Goal: Information Seeking & Learning: Learn about a topic

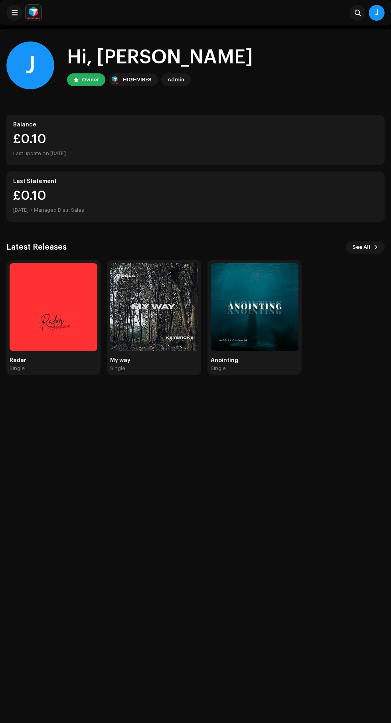
click at [347, 154] on div "Last update on [DATE]" at bounding box center [195, 154] width 365 height 10
click at [340, 155] on div "Last update on [DATE]" at bounding box center [195, 154] width 365 height 10
click at [315, 203] on div "£0.[DATE] • Managed Distr. Sales" at bounding box center [195, 202] width 365 height 26
click at [71, 345] on img at bounding box center [54, 307] width 88 height 88
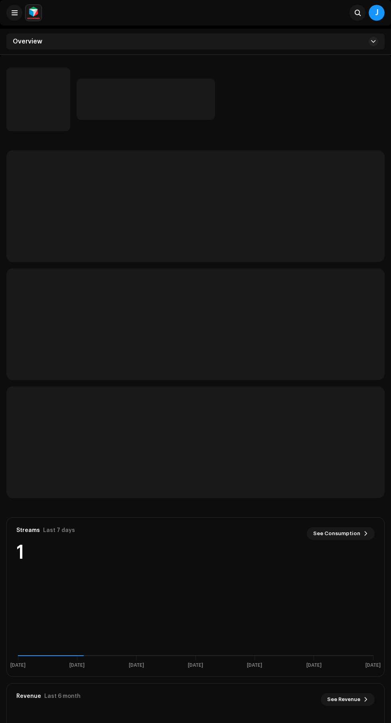
click at [337, 526] on span "See Consumption" at bounding box center [336, 534] width 47 height 16
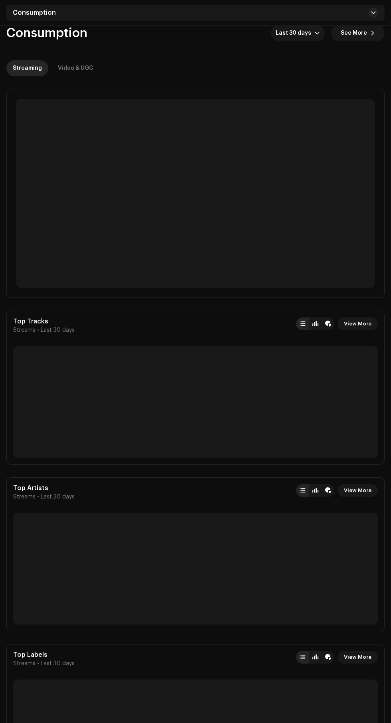
scroll to position [28, 0]
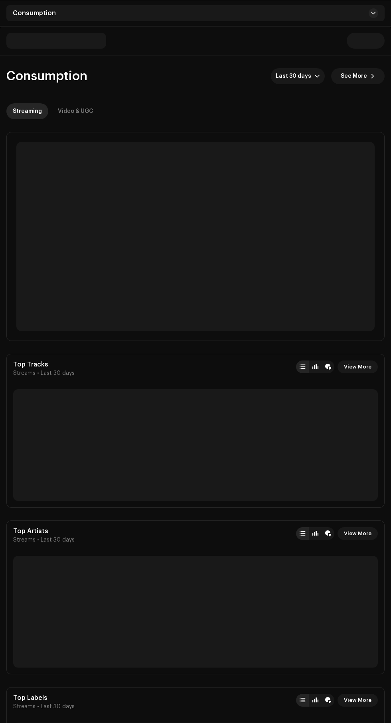
click at [338, 556] on p-skeleton at bounding box center [195, 612] width 365 height 112
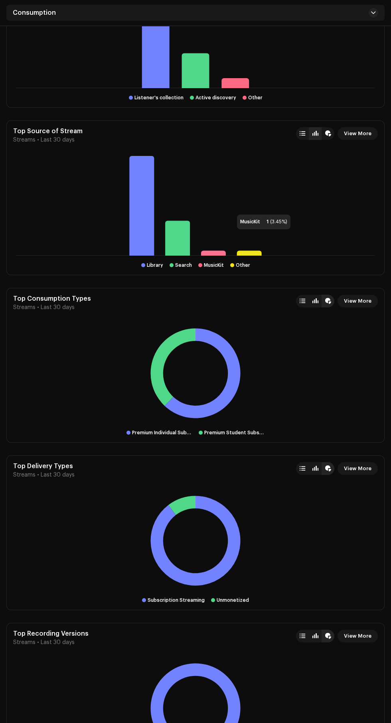
scroll to position [990, 0]
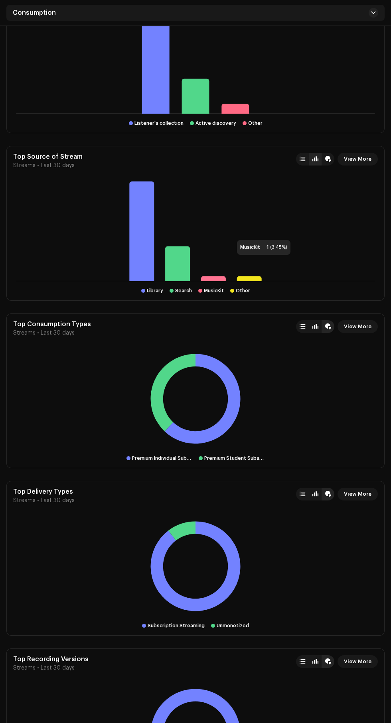
click at [224, 281] on div "MusicKit 1 (3.45%) Library Search MusicKit Other" at bounding box center [195, 237] width 365 height 112
click at [150, 281] on div "MusicKit 1 (3.45%) Library Search MusicKit Other" at bounding box center [195, 237] width 365 height 112
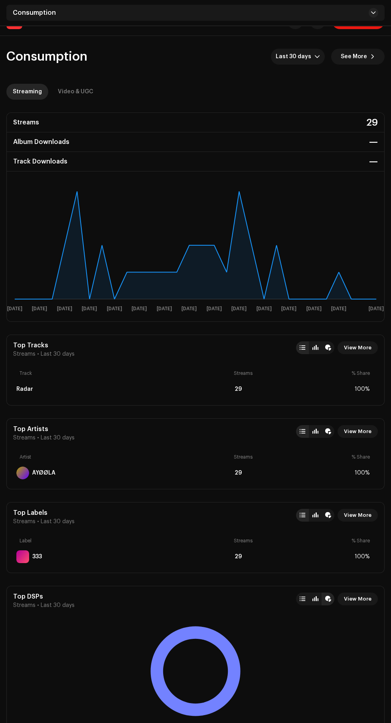
scroll to position [0, 0]
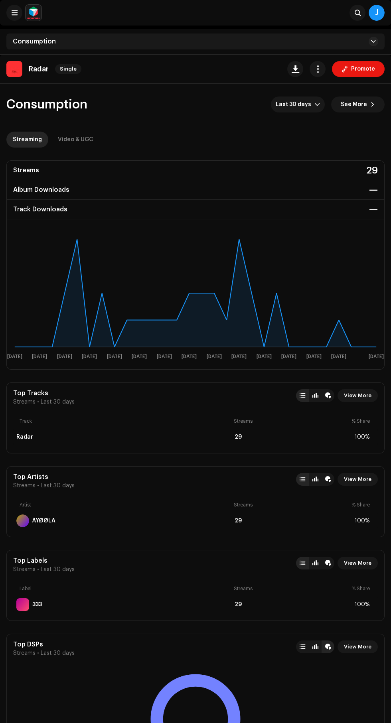
click at [81, 140] on div "Video & UGC" at bounding box center [75, 140] width 35 height 16
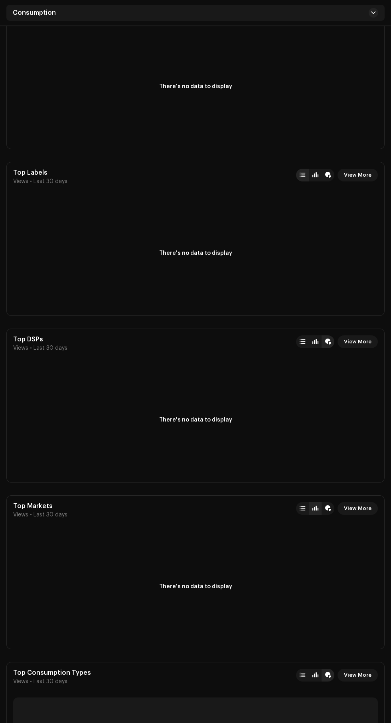
scroll to position [517, 0]
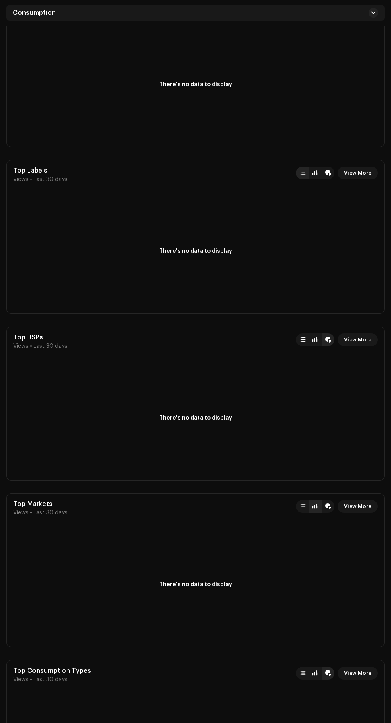
click at [359, 339] on span "View More" at bounding box center [358, 340] width 28 height 16
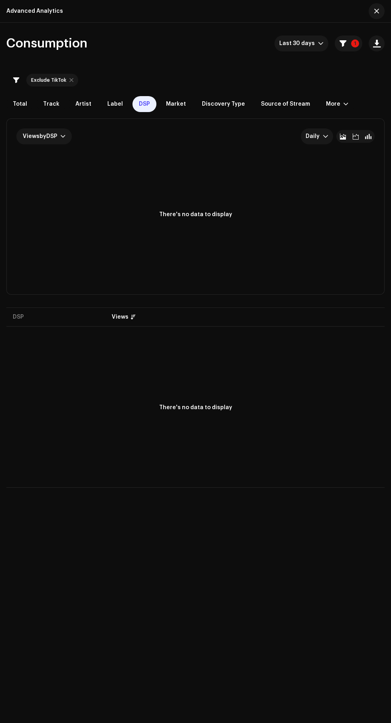
click at [139, 104] on span "DSP" at bounding box center [144, 104] width 11 height 6
click at [175, 104] on span "Market" at bounding box center [176, 104] width 20 height 6
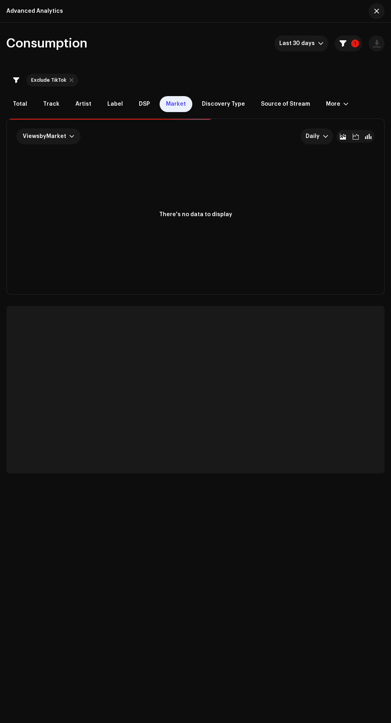
click at [54, 130] on div "Views by Market" at bounding box center [48, 136] width 64 height 16
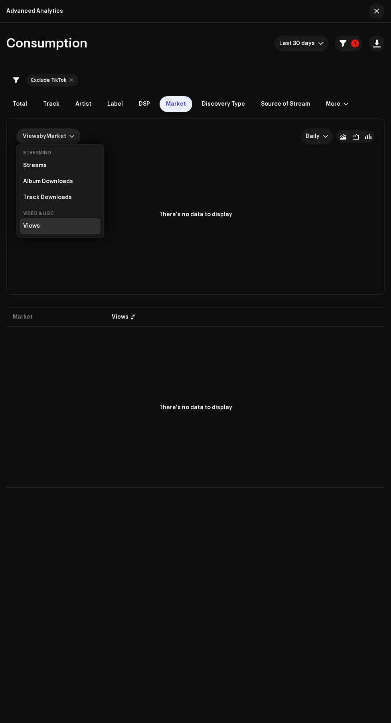
click at [70, 80] on div at bounding box center [71, 80] width 4 height 6
checkbox input "false"
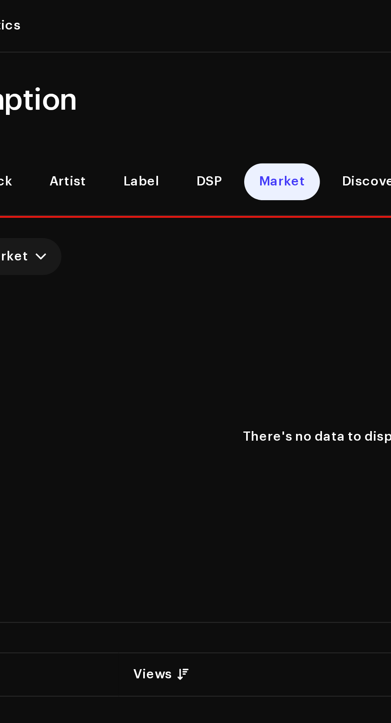
click at [114, 78] on span "Label" at bounding box center [115, 78] width 16 height 6
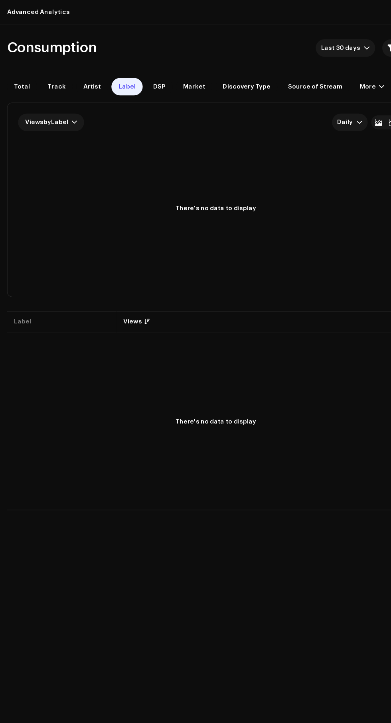
click at [268, 106] on div "Views by Label Daily" at bounding box center [195, 111] width 358 height 16
click at [276, 79] on span "Source of Stream" at bounding box center [285, 78] width 49 height 6
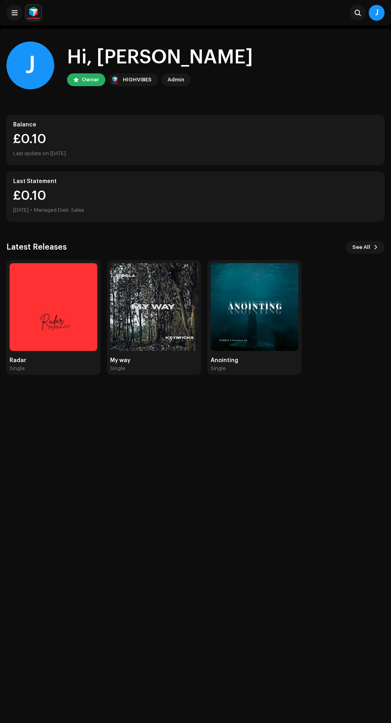
click at [14, 13] on span at bounding box center [15, 13] width 6 height 6
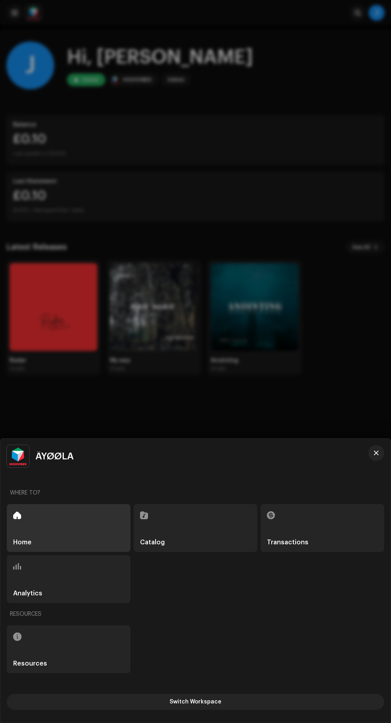
click at [292, 540] on h5 "Transactions" at bounding box center [287, 542] width 41 height 6
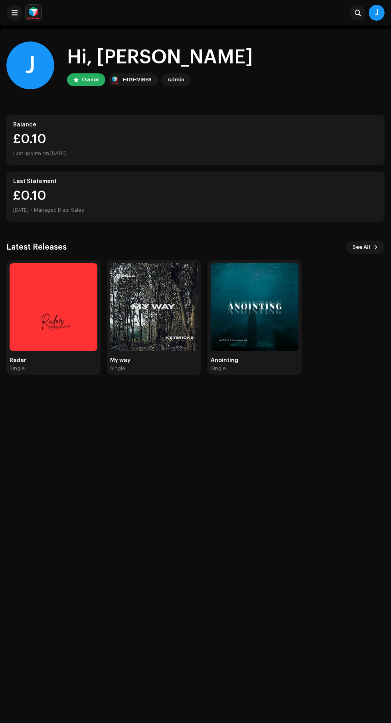
click at [362, 247] on span "See All" at bounding box center [361, 247] width 18 height 16
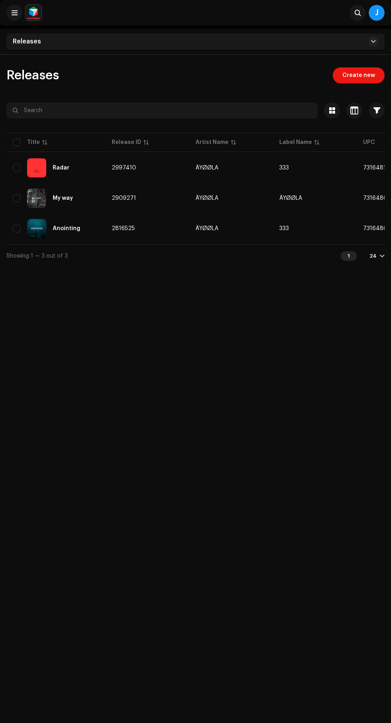
click at [324, 154] on td "333" at bounding box center [315, 168] width 84 height 29
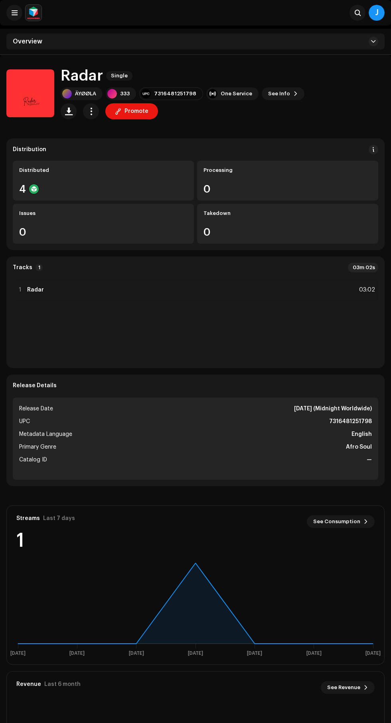
scroll to position [59, 0]
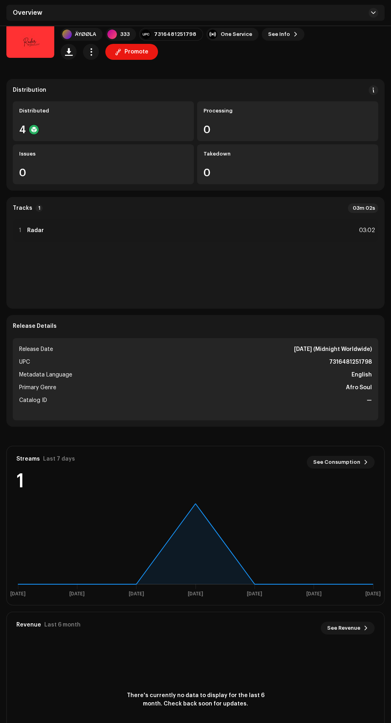
click at [338, 462] on span "See Consumption" at bounding box center [336, 462] width 47 height 16
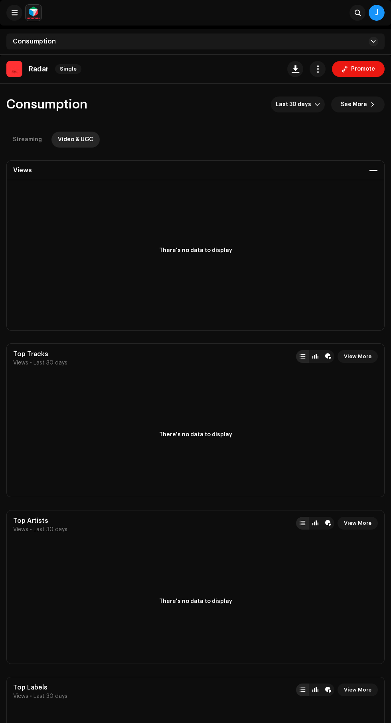
click at [31, 140] on div "Streaming" at bounding box center [27, 140] width 29 height 16
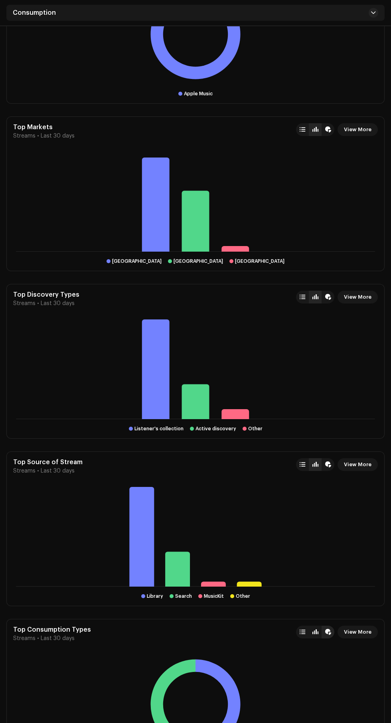
scroll to position [671, 0]
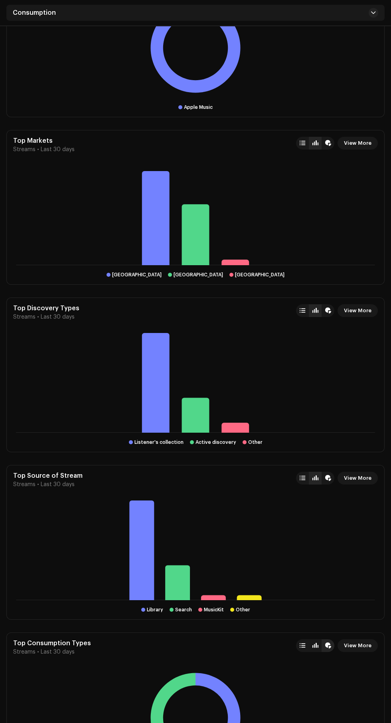
click at [363, 143] on span "View More" at bounding box center [358, 143] width 28 height 16
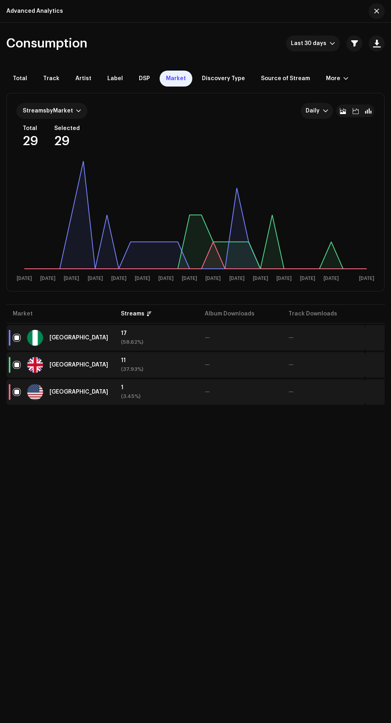
click at [139, 79] on span "DSP" at bounding box center [144, 78] width 11 height 6
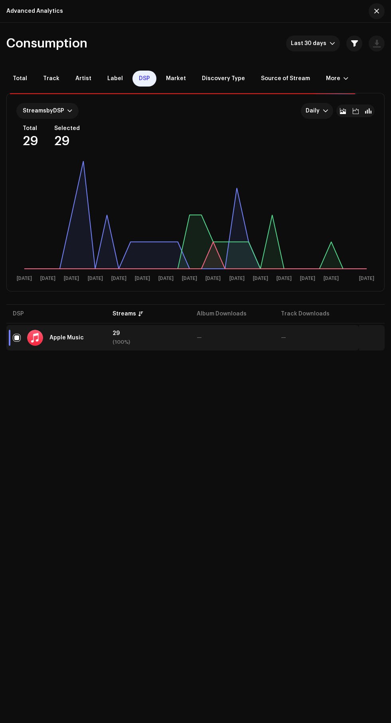
click at [248, 193] on rect at bounding box center [195, 221] width 358 height 128
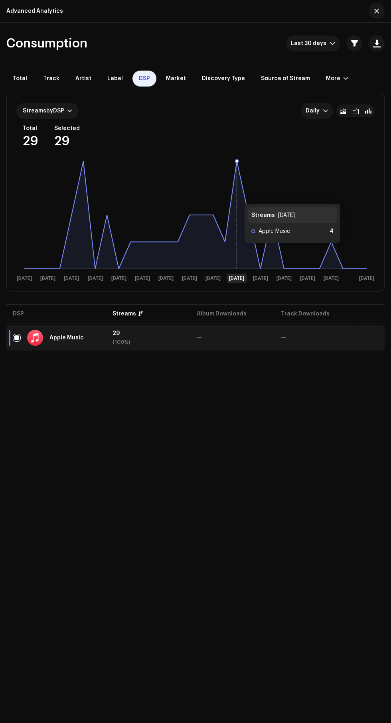
click at [236, 196] on icon at bounding box center [195, 215] width 342 height 108
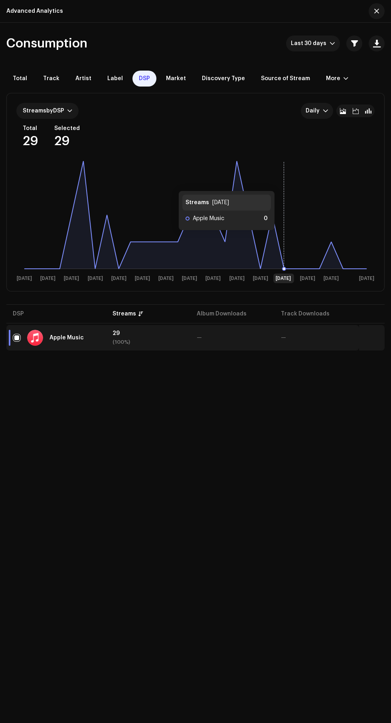
click at [282, 238] on rect at bounding box center [195, 221] width 358 height 128
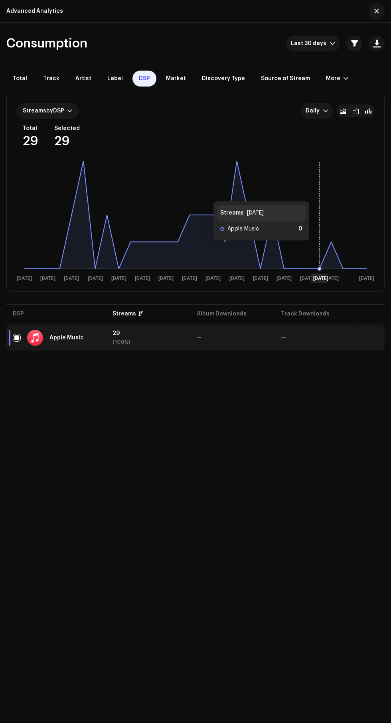
click at [317, 248] on rect at bounding box center [195, 221] width 358 height 128
click at [326, 245] on rect at bounding box center [195, 221] width 358 height 128
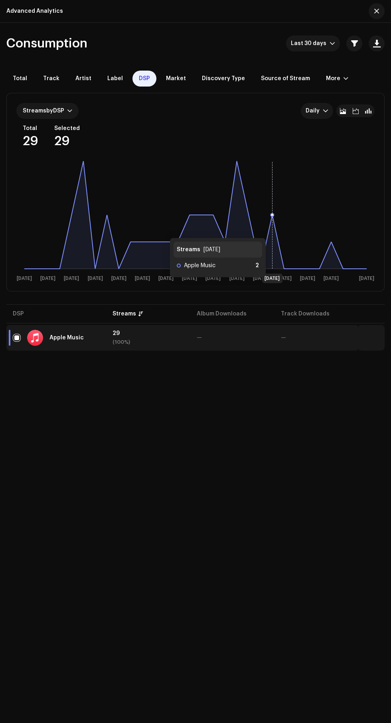
click at [274, 230] on icon at bounding box center [195, 215] width 342 height 108
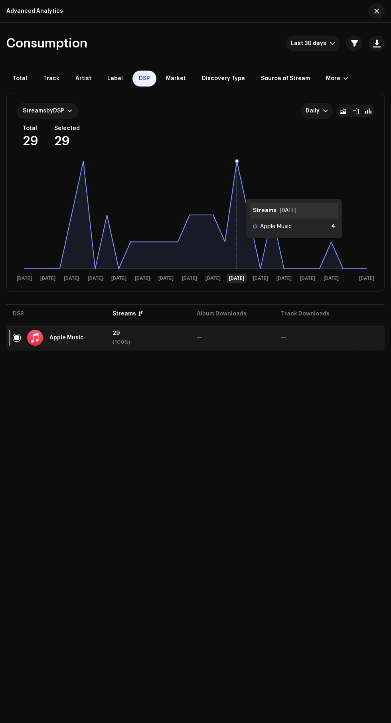
click at [238, 191] on icon at bounding box center [195, 215] width 342 height 108
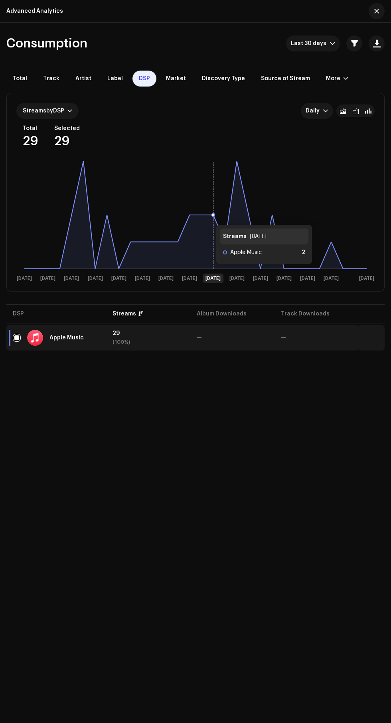
click at [208, 217] on icon at bounding box center [195, 215] width 342 height 108
click at [197, 221] on icon at bounding box center [195, 215] width 342 height 108
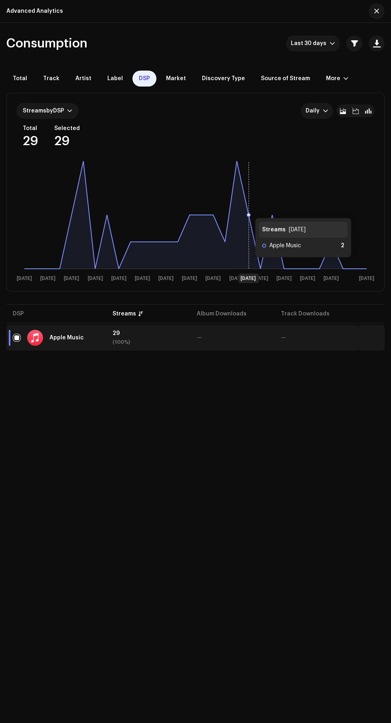
scroll to position [49, 0]
click at [376, 11] on span "button" at bounding box center [376, 11] width 5 height 6
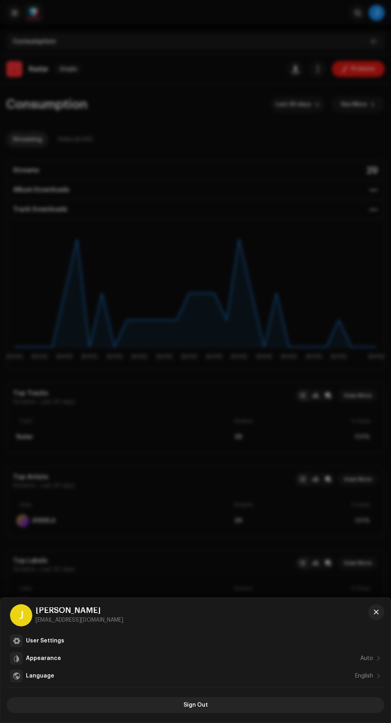
click at [272, 184] on div at bounding box center [195, 361] width 391 height 723
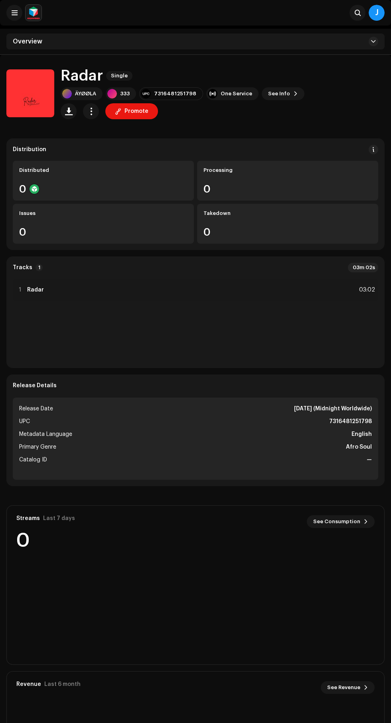
scroll to position [59, 0]
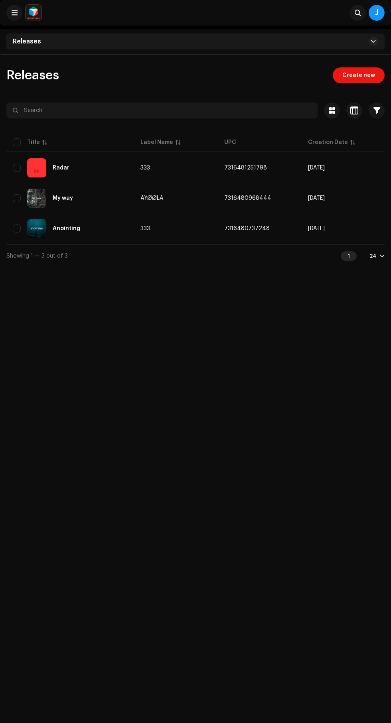
scroll to position [0, 142]
click at [306, 199] on span "[DATE]" at bounding box center [313, 198] width 17 height 6
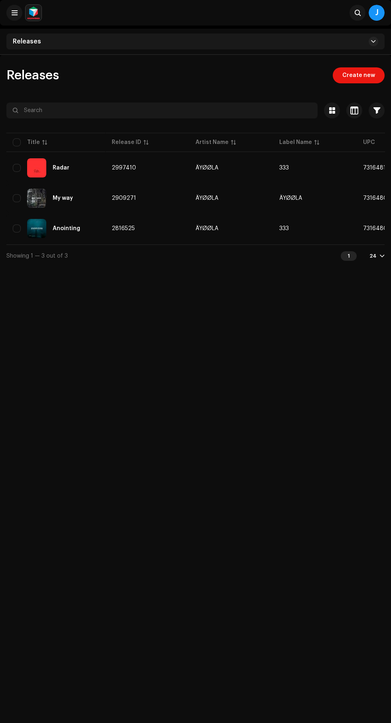
click at [14, 14] on span at bounding box center [15, 13] width 6 height 6
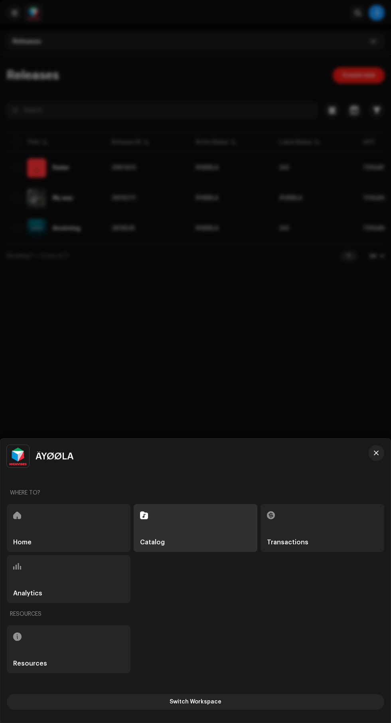
click at [95, 609] on div "Resources" at bounding box center [195, 614] width 377 height 19
click at [112, 583] on div "Analytics" at bounding box center [69, 579] width 124 height 48
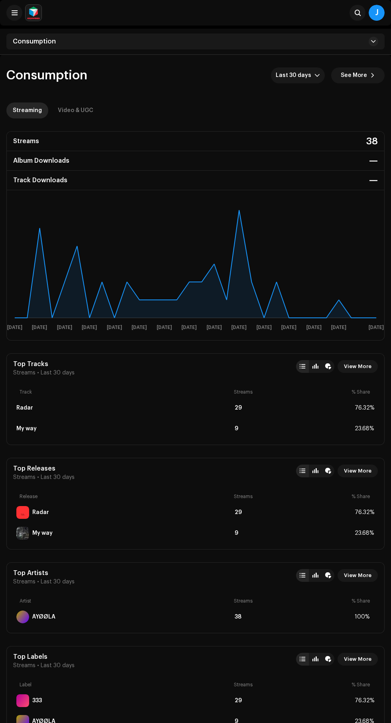
click at [302, 78] on span "Last 30 days" at bounding box center [295, 75] width 39 height 16
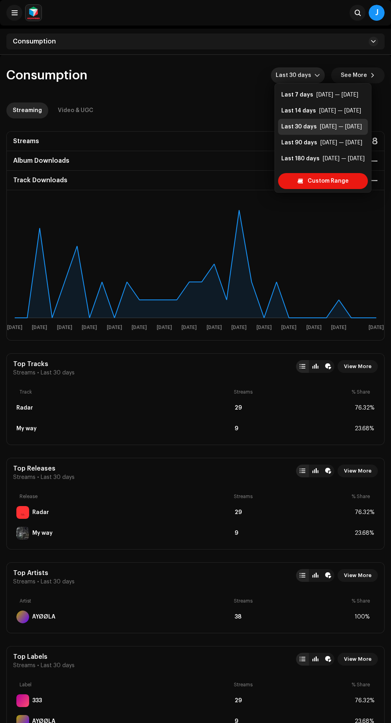
click at [339, 159] on div "[DATE] — [DATE]" at bounding box center [344, 159] width 42 height 8
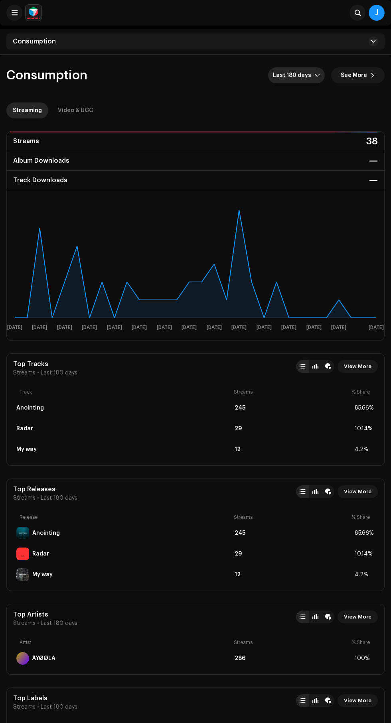
click at [85, 110] on div "Video & UGC" at bounding box center [75, 110] width 35 height 16
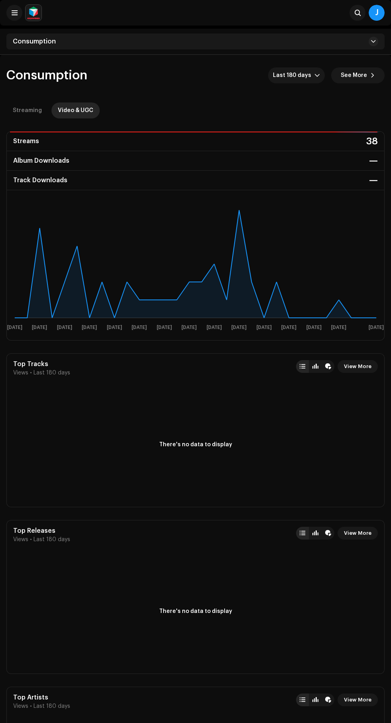
click at [344, 44] on div "Consumption" at bounding box center [195, 41] width 378 height 16
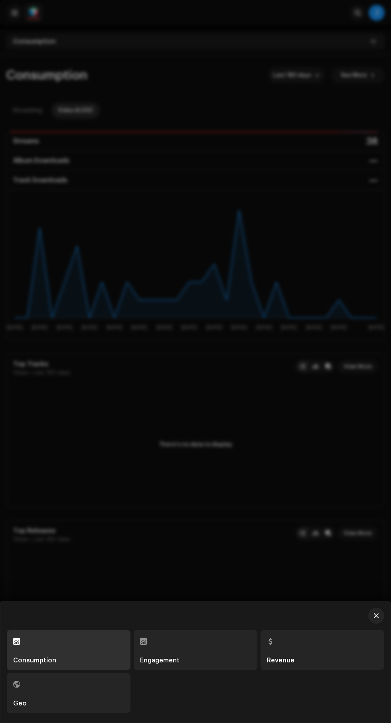
click at [287, 660] on div "Revenue" at bounding box center [281, 660] width 28 height 6
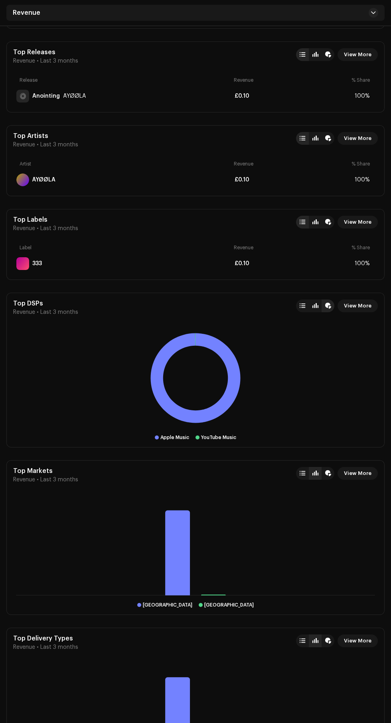
scroll to position [384, 0]
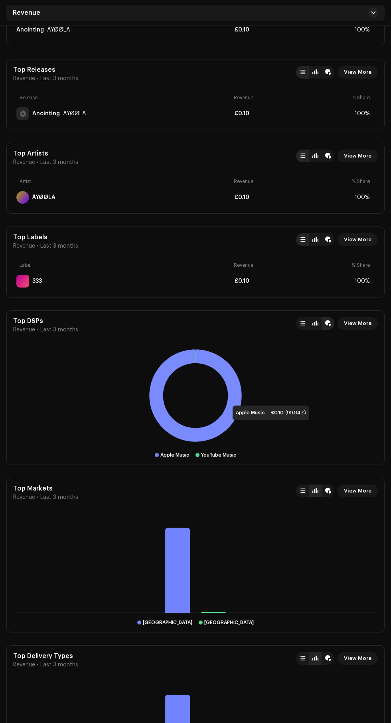
click at [224, 388] on rect at bounding box center [195, 396] width 365 height 100
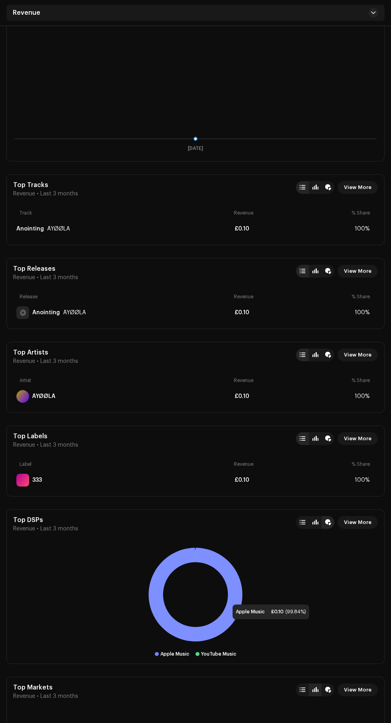
scroll to position [177, 0]
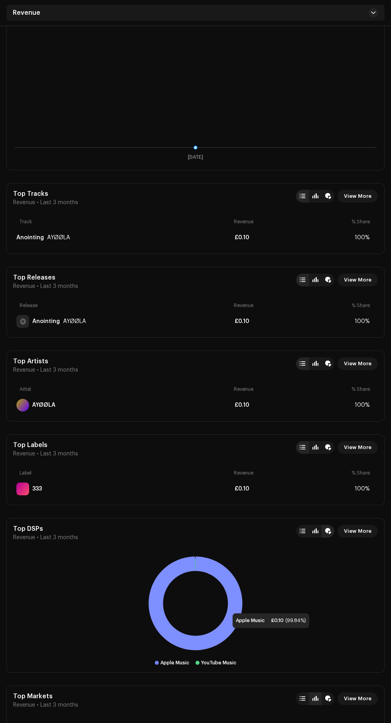
click at [274, 318] on div "£0.10" at bounding box center [292, 321] width 117 height 6
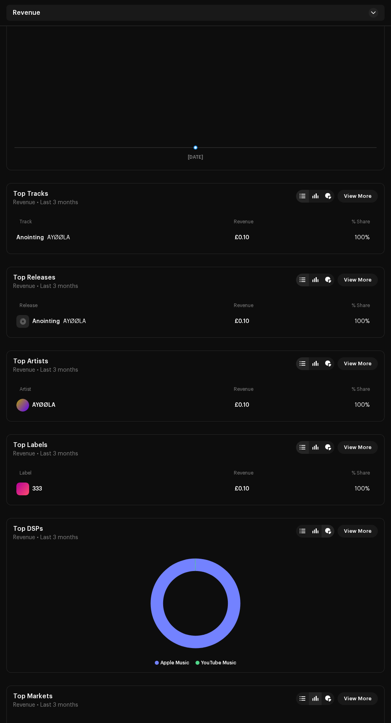
click at [356, 272] on span "View More" at bounding box center [358, 280] width 28 height 16
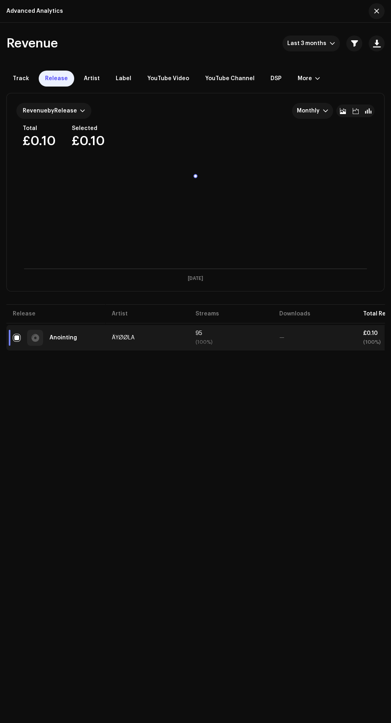
click at [228, 79] on span "YouTube Channel" at bounding box center [229, 78] width 49 height 6
